Goal: Task Accomplishment & Management: Manage account settings

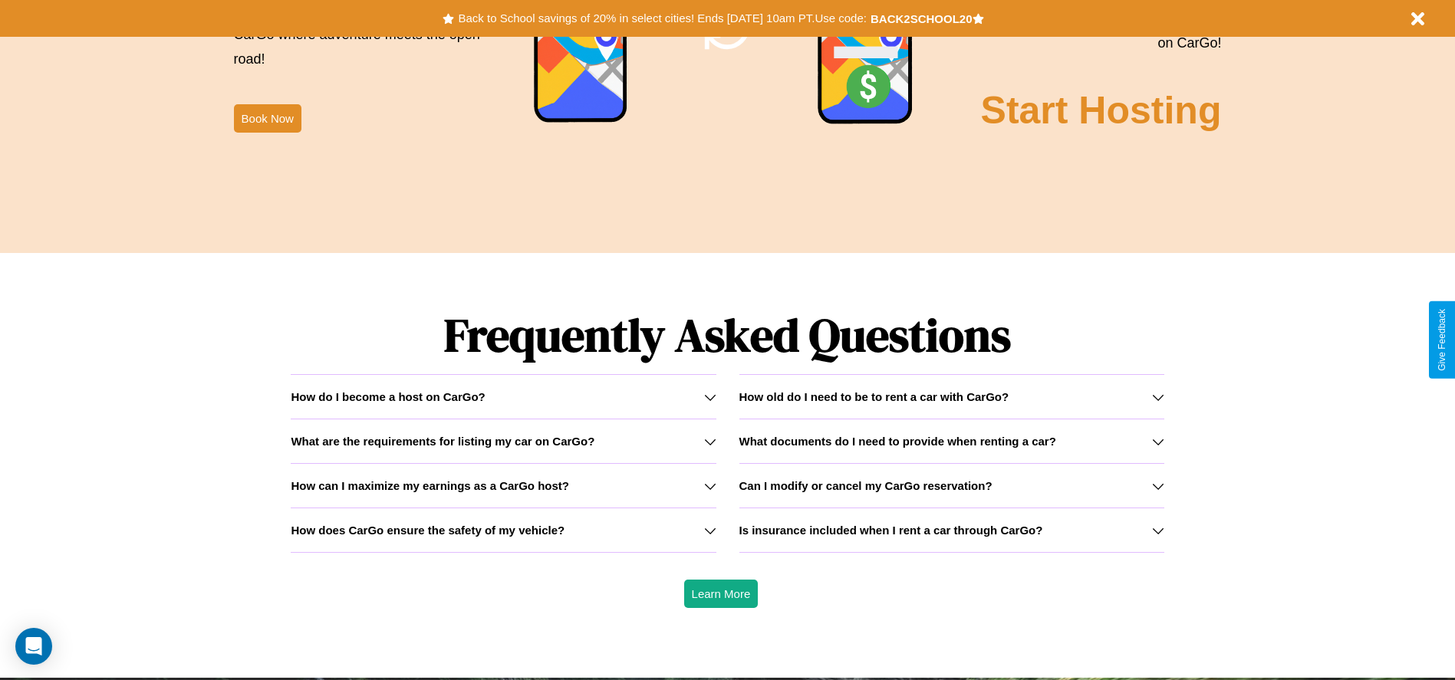
scroll to position [2200, 0]
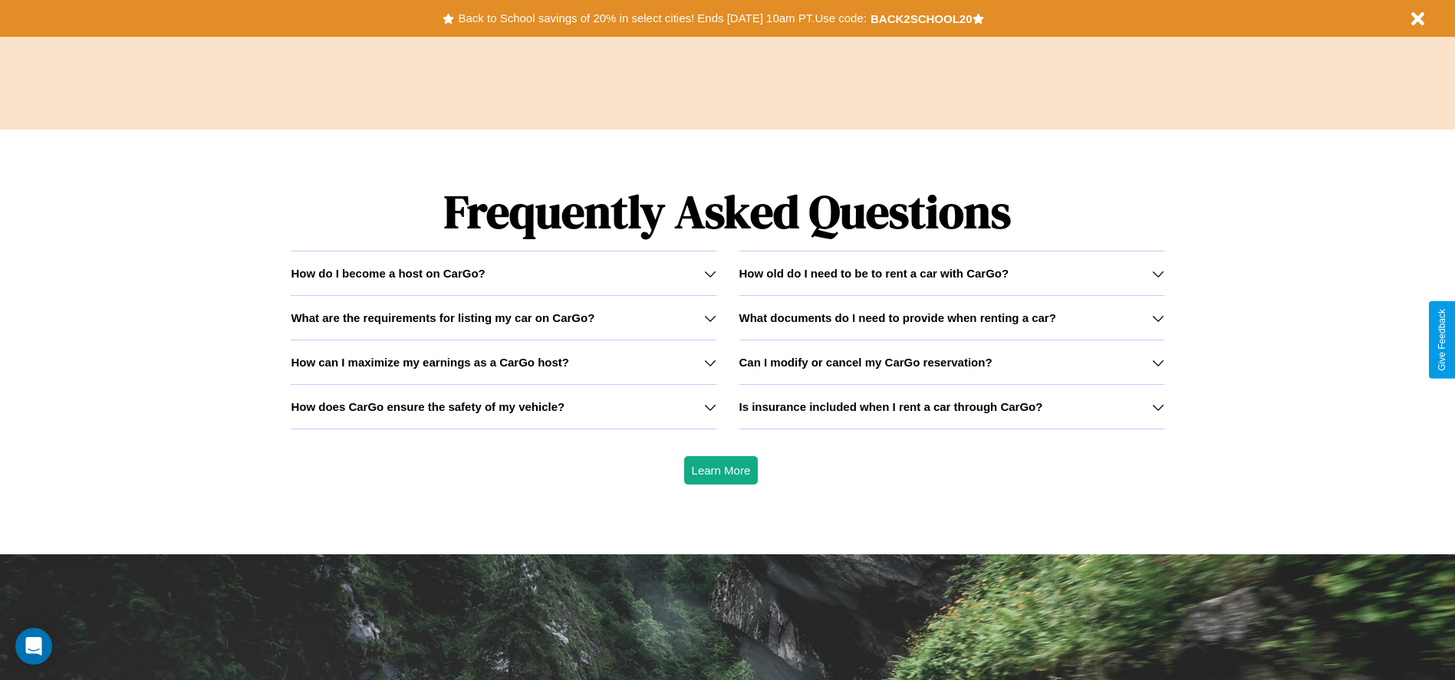
click at [1157, 273] on icon at bounding box center [1158, 274] width 12 height 12
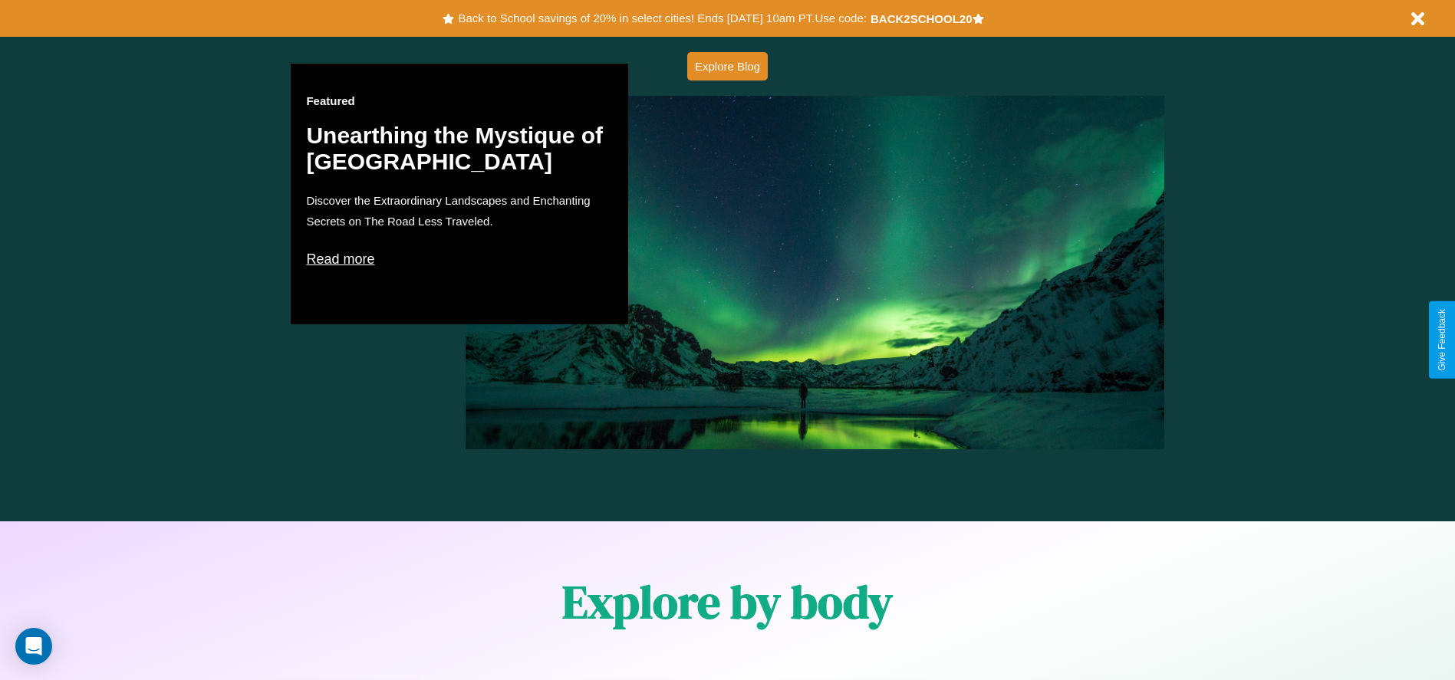
scroll to position [318, 0]
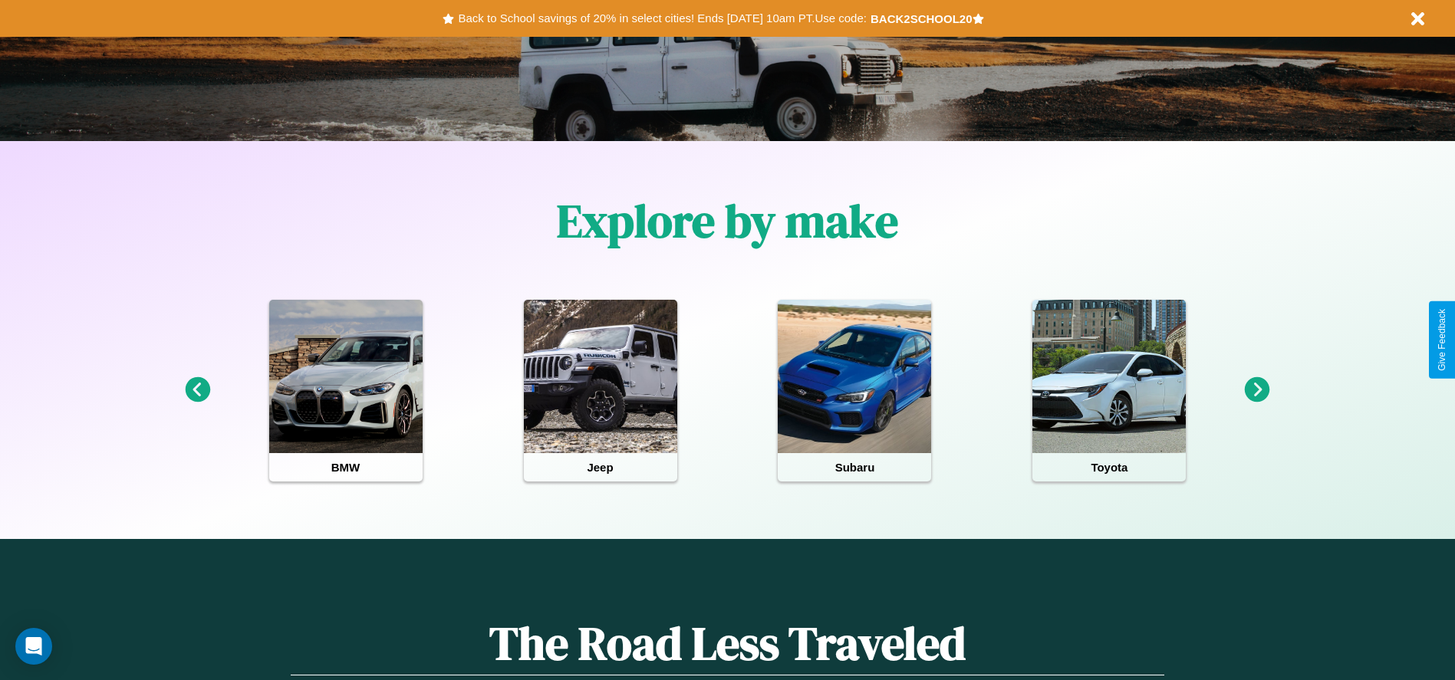
click at [1257, 390] on icon at bounding box center [1257, 389] width 25 height 25
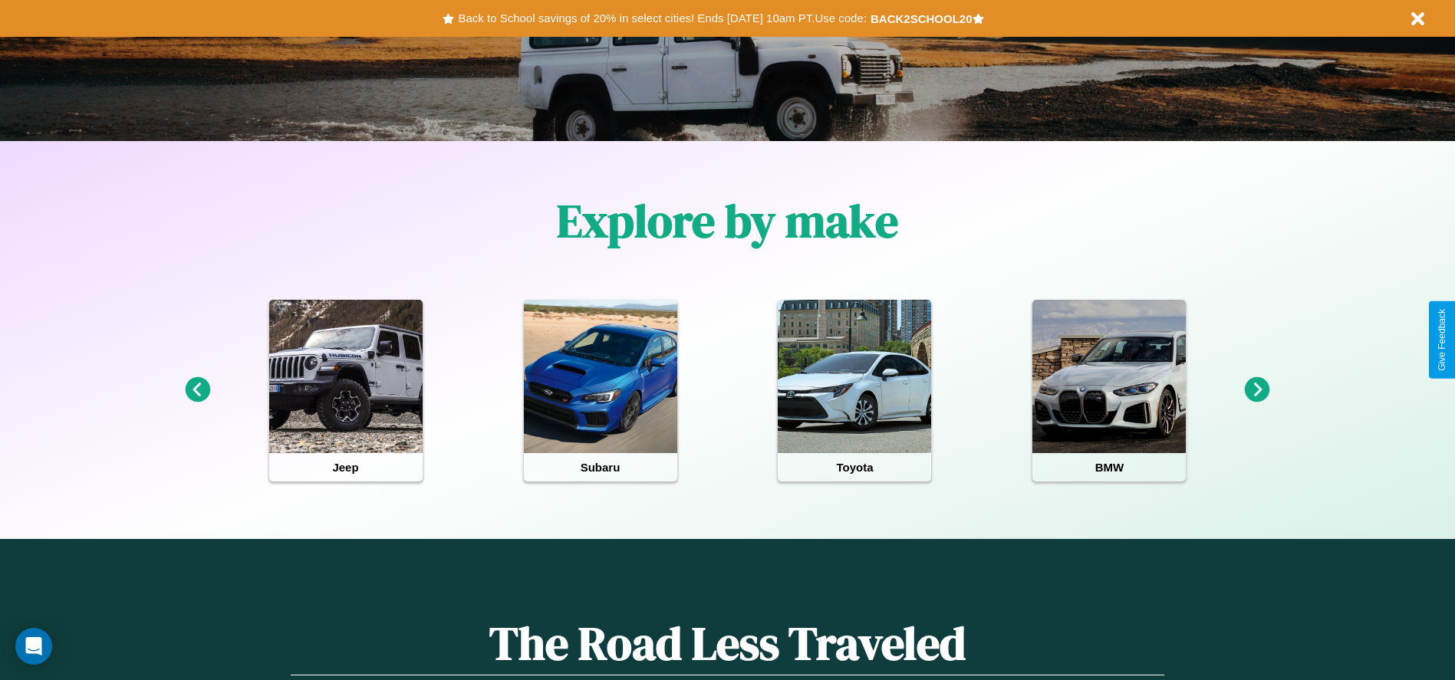
click at [1257, 390] on icon at bounding box center [1257, 389] width 25 height 25
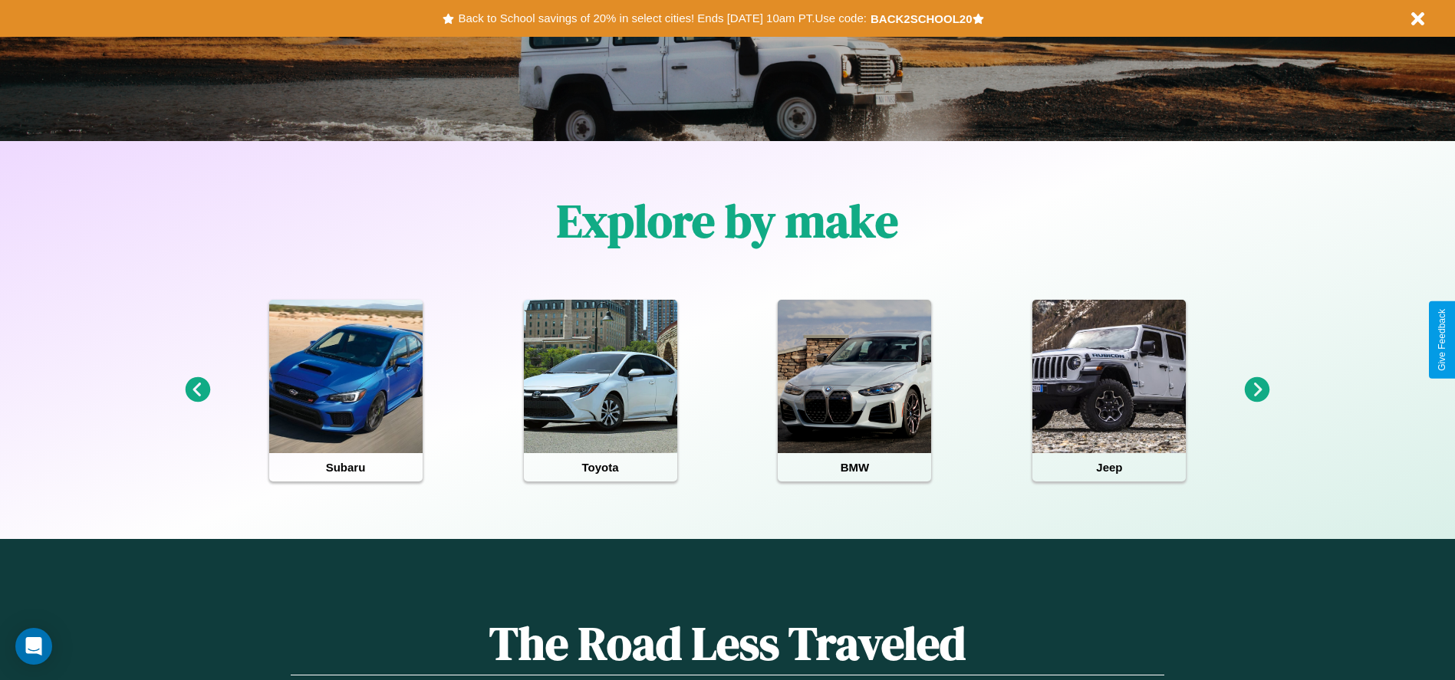
click at [1257, 390] on icon at bounding box center [1257, 389] width 25 height 25
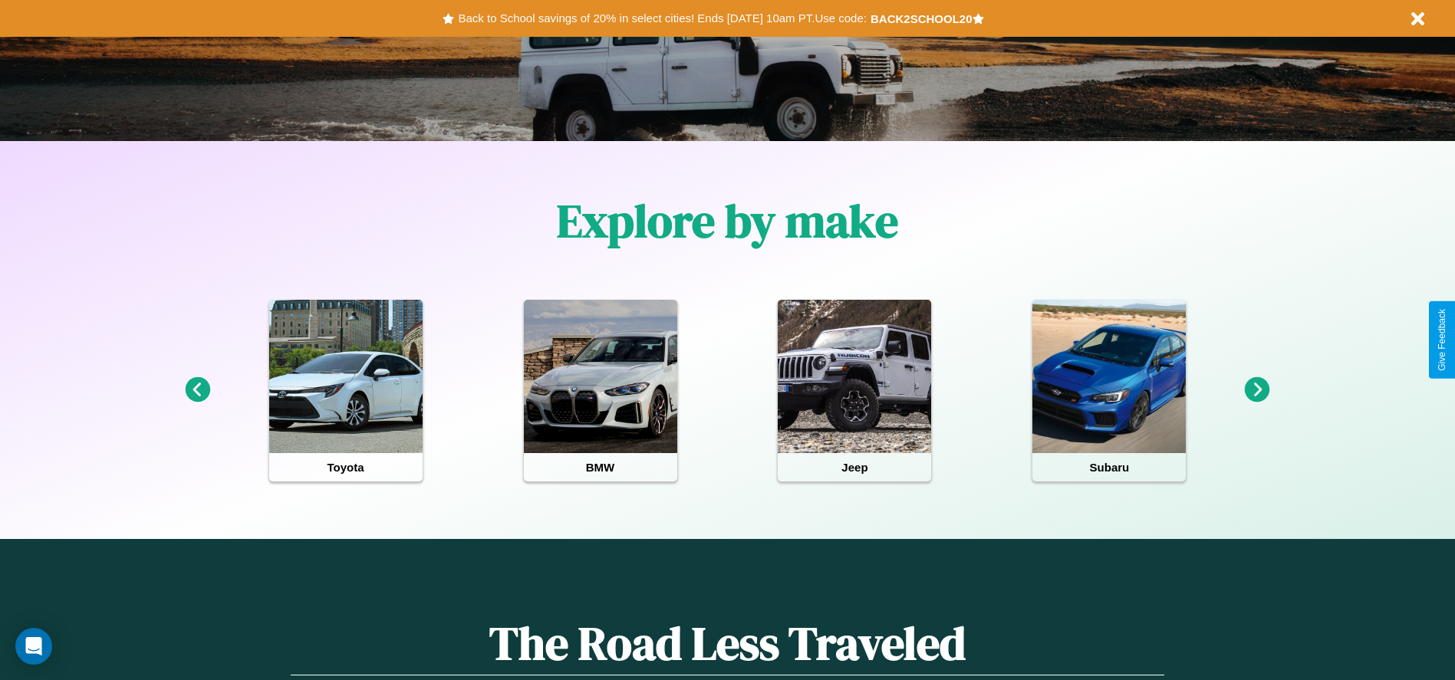
click at [197, 390] on icon at bounding box center [197, 389] width 25 height 25
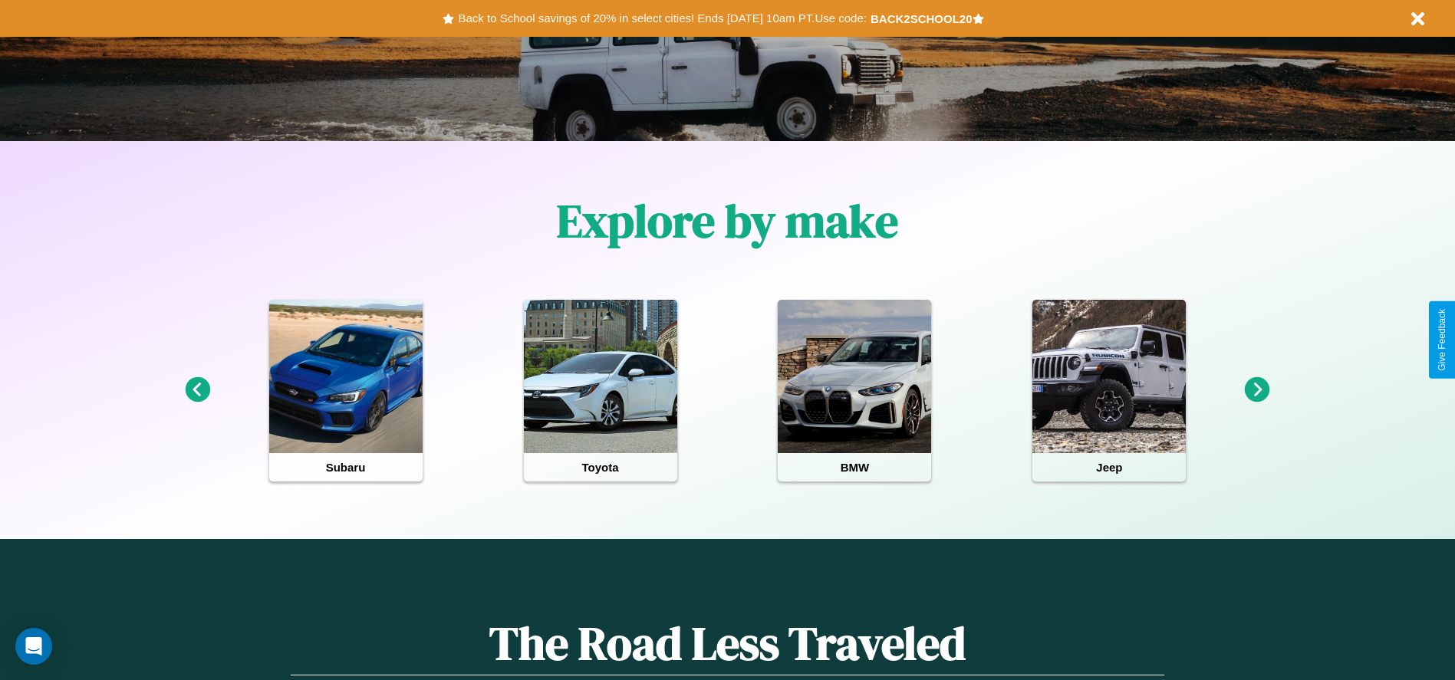
click at [1257, 390] on icon at bounding box center [1257, 389] width 25 height 25
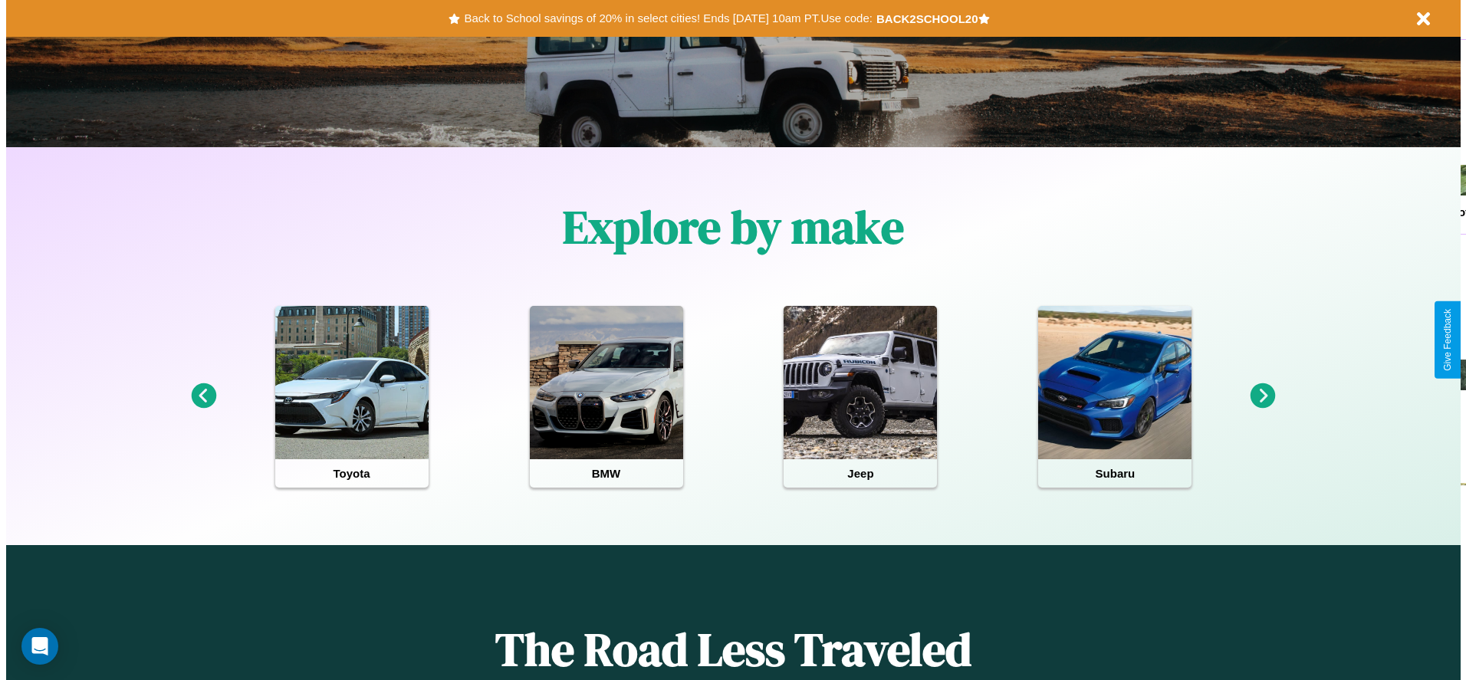
scroll to position [0, 0]
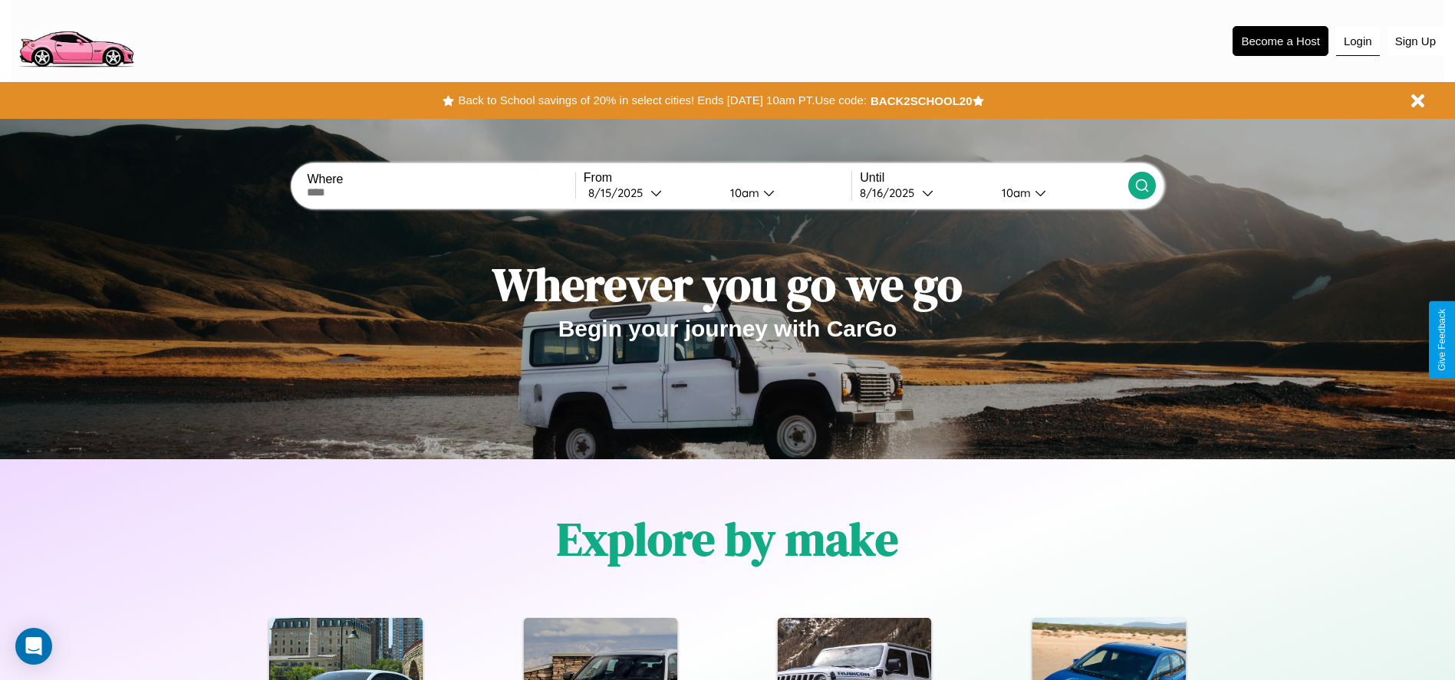
click at [1358, 41] on button "Login" at bounding box center [1358, 41] width 44 height 29
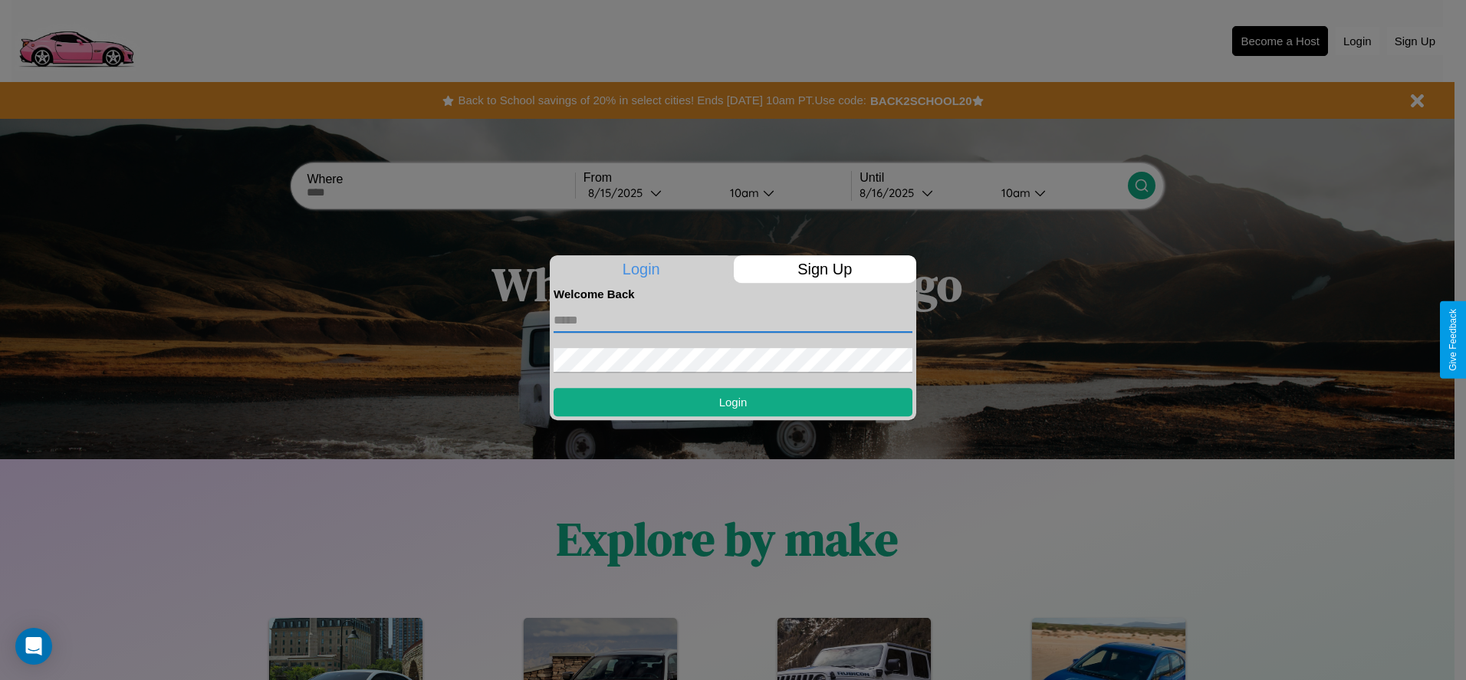
click at [733, 320] on input "text" at bounding box center [733, 320] width 359 height 25
type input "**********"
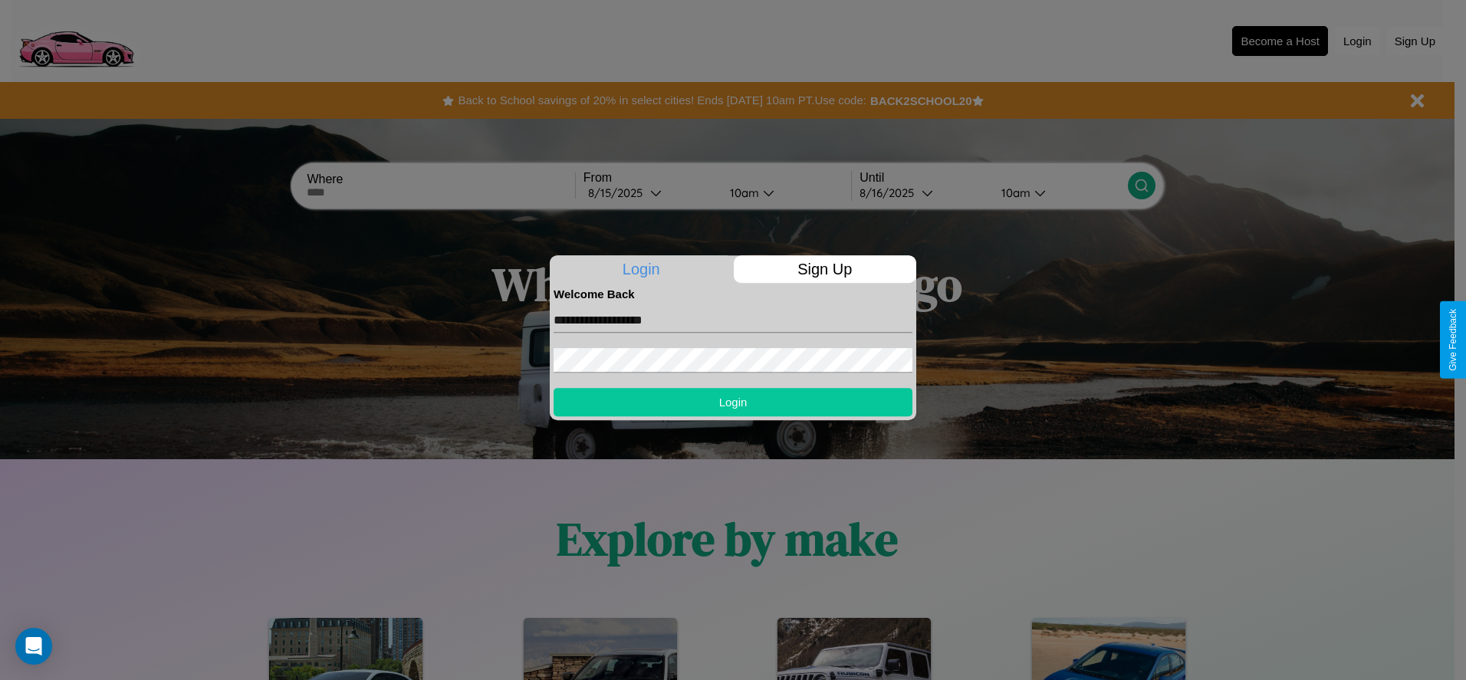
click at [733, 402] on button "Login" at bounding box center [733, 402] width 359 height 28
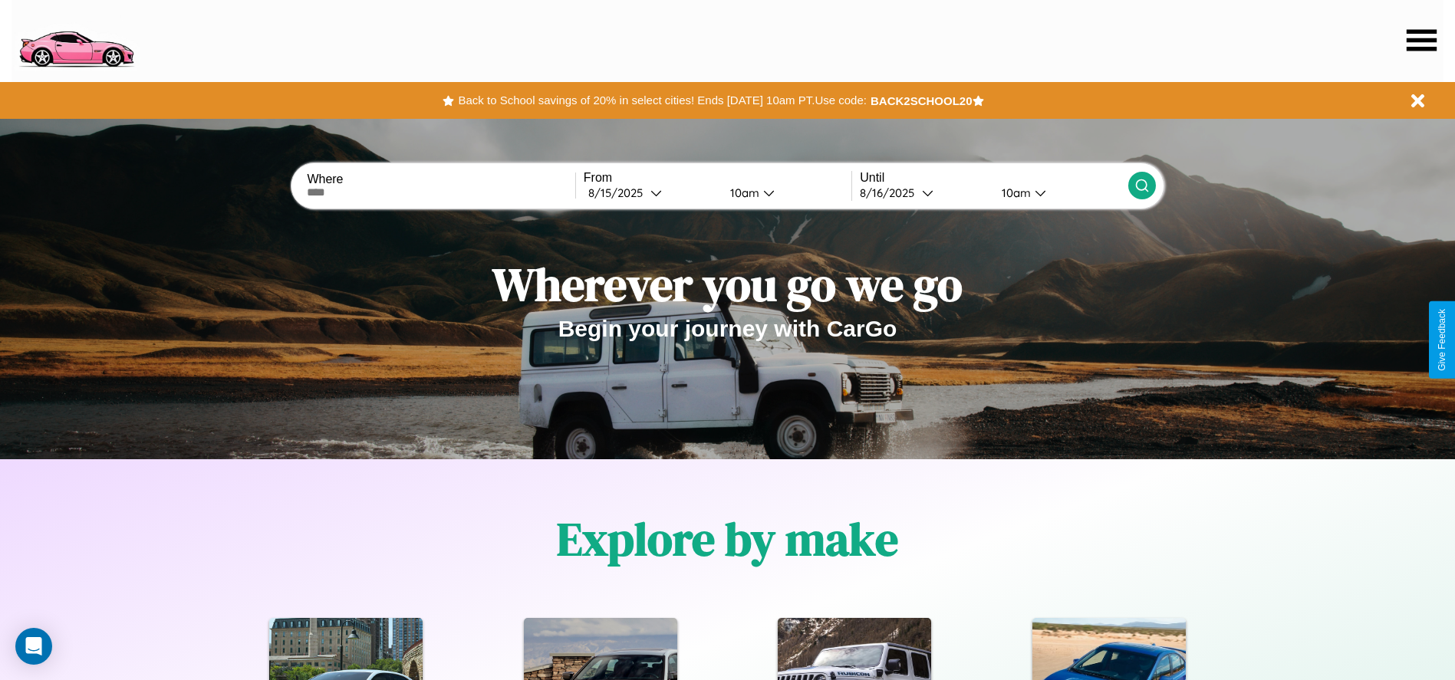
click at [1421, 40] on icon at bounding box center [1422, 39] width 30 height 21
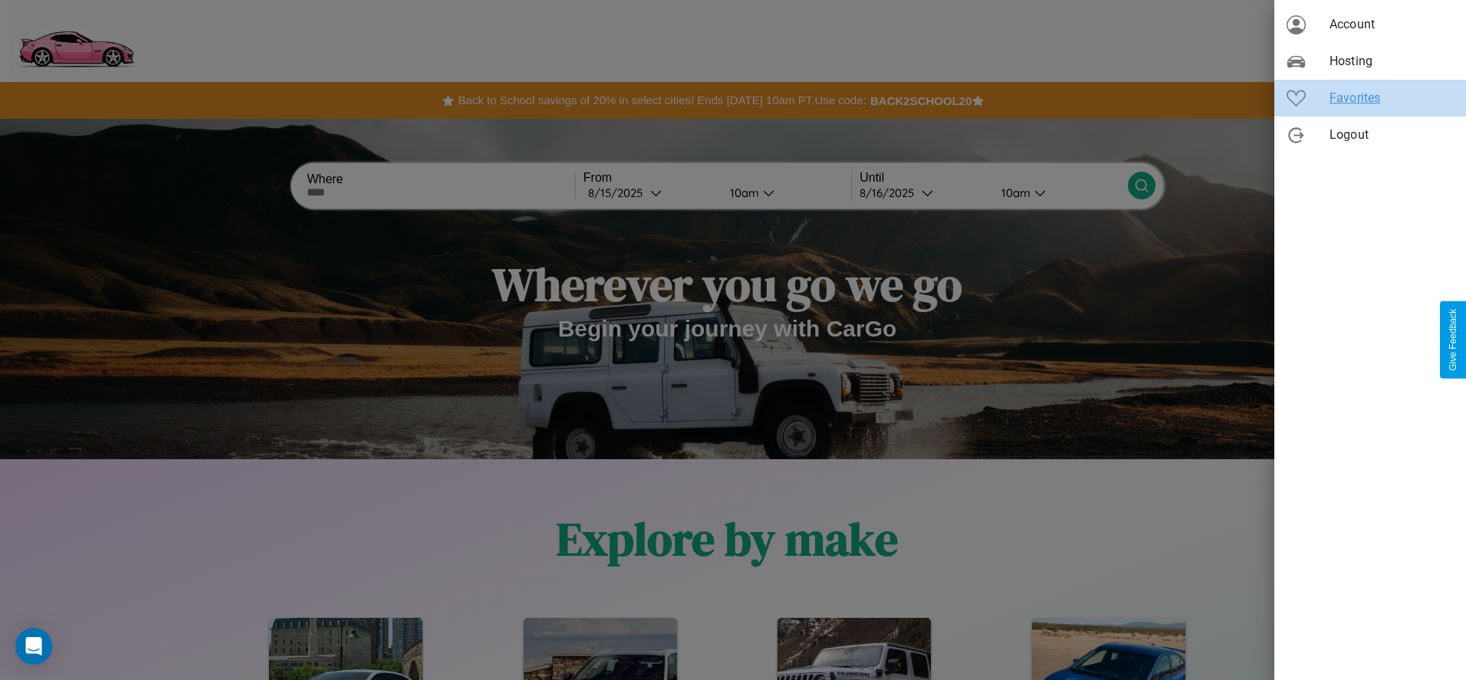
click at [1371, 98] on span "Favorites" at bounding box center [1392, 98] width 124 height 18
